Goal: Find specific fact: Find specific fact

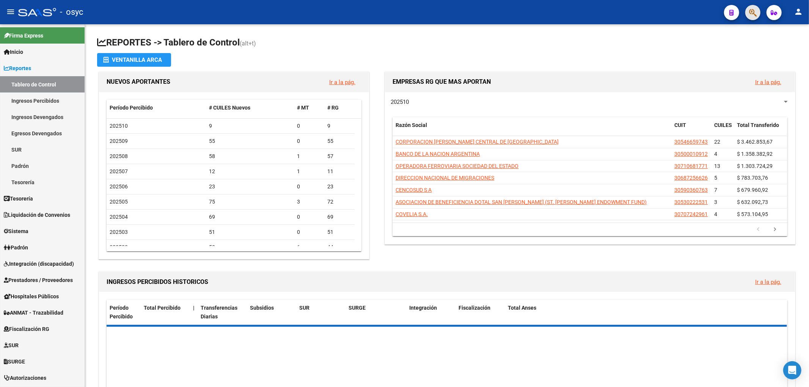
click at [749, 14] on button "button" at bounding box center [752, 12] width 15 height 15
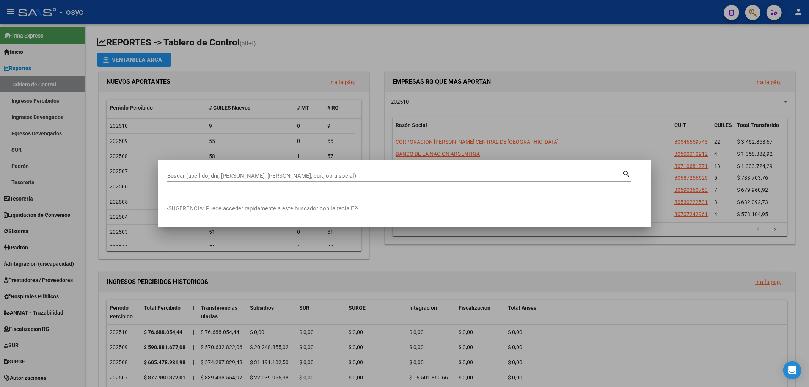
paste input "28175976"
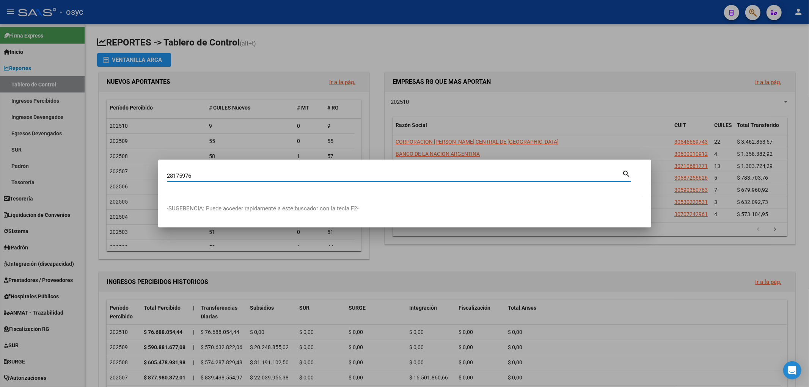
type input "28175976"
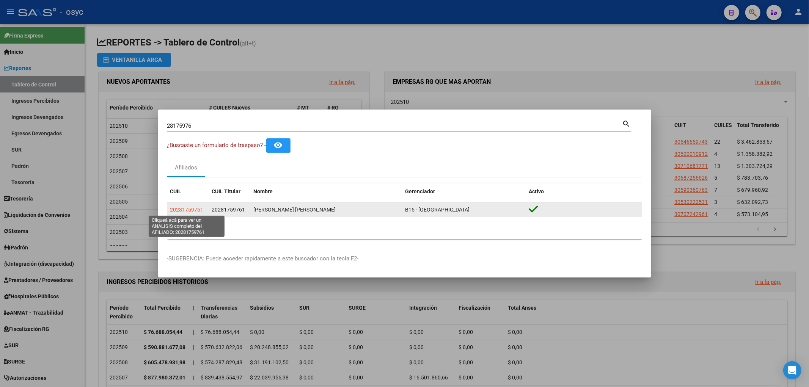
click at [179, 209] on span "20281759761" at bounding box center [186, 210] width 33 height 6
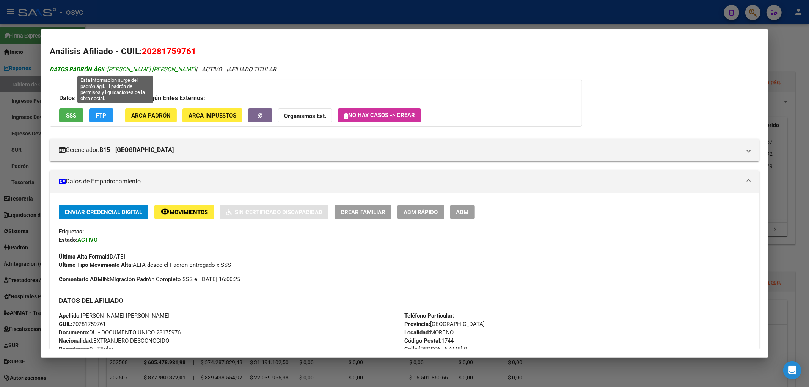
drag, startPoint x: 108, startPoint y: 69, endPoint x: 179, endPoint y: 72, distance: 71.0
click at [179, 72] on span "DATOS [PERSON_NAME]: [PERSON_NAME] [PERSON_NAME]" at bounding box center [123, 69] width 146 height 7
copy span "[PERSON_NAME] [PERSON_NAME]"
drag, startPoint x: 167, startPoint y: 55, endPoint x: 198, endPoint y: 56, distance: 30.4
click at [198, 56] on h2 "Análisis Afiliado - CUIL: 20281759761" at bounding box center [405, 51] width 710 height 13
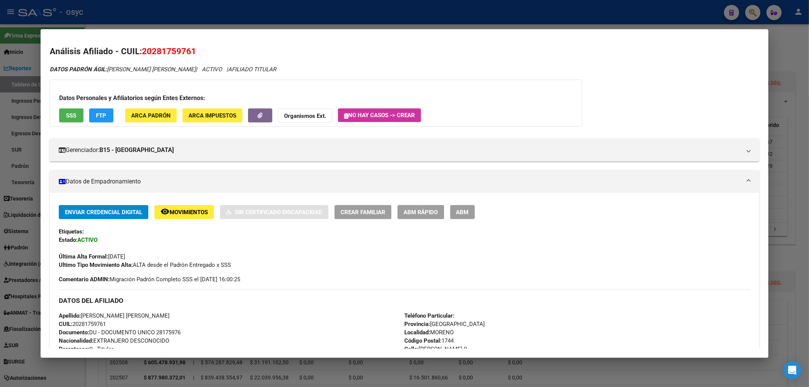
copy span "20281759761"
